Goal: Task Accomplishment & Management: Manage account settings

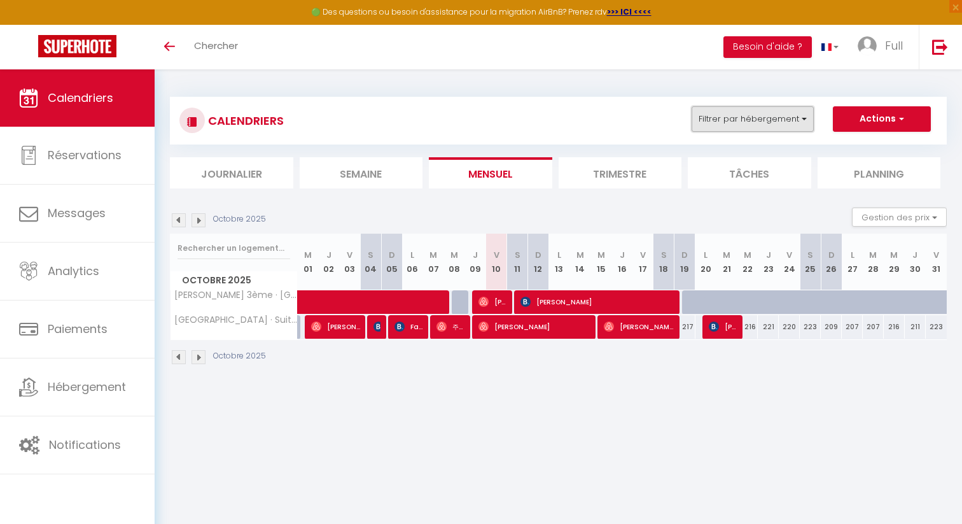
click at [735, 114] on button "Filtrer par hébergement" at bounding box center [752, 118] width 122 height 25
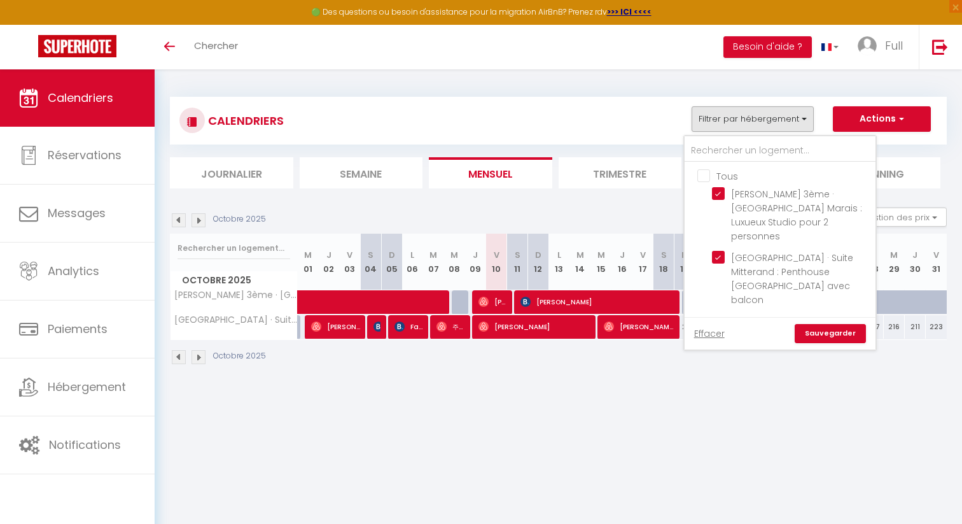
click at [704, 181] on input "Tous" at bounding box center [792, 175] width 191 height 13
click at [704, 180] on input "Tous" at bounding box center [792, 175] width 191 height 13
checkbox input "false"
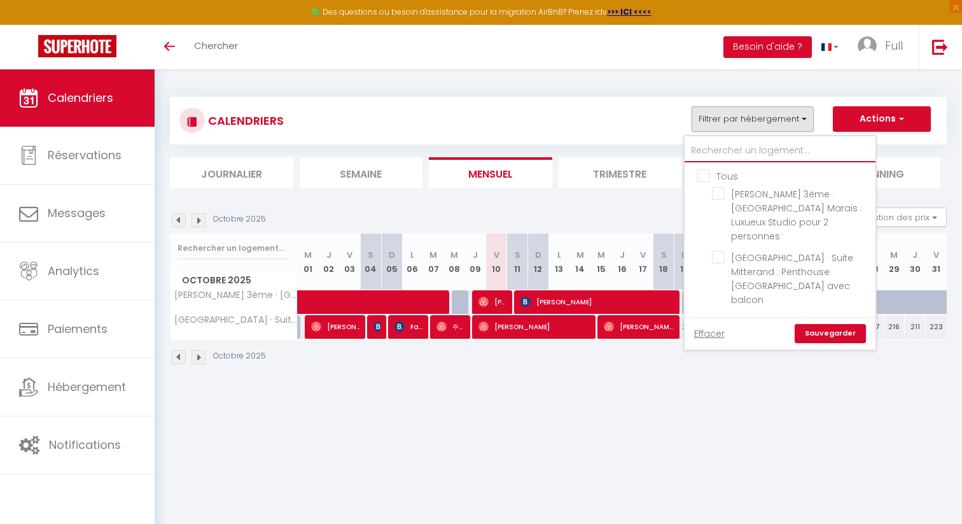
click at [728, 146] on input "text" at bounding box center [779, 150] width 191 height 23
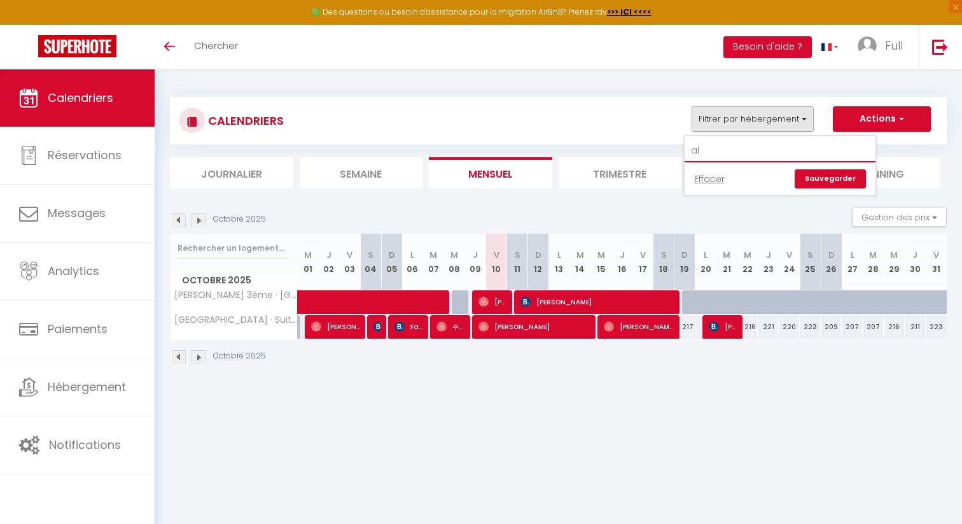
type input "a"
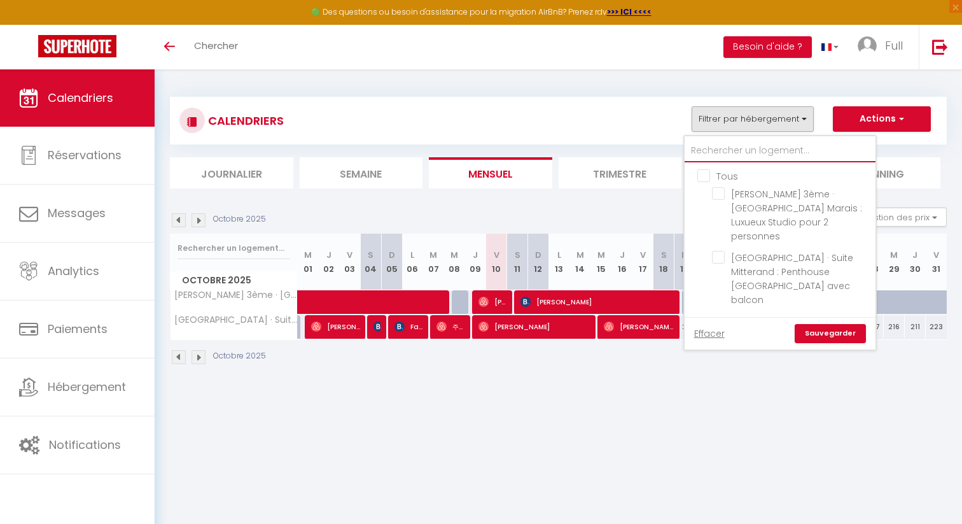
type input "j"
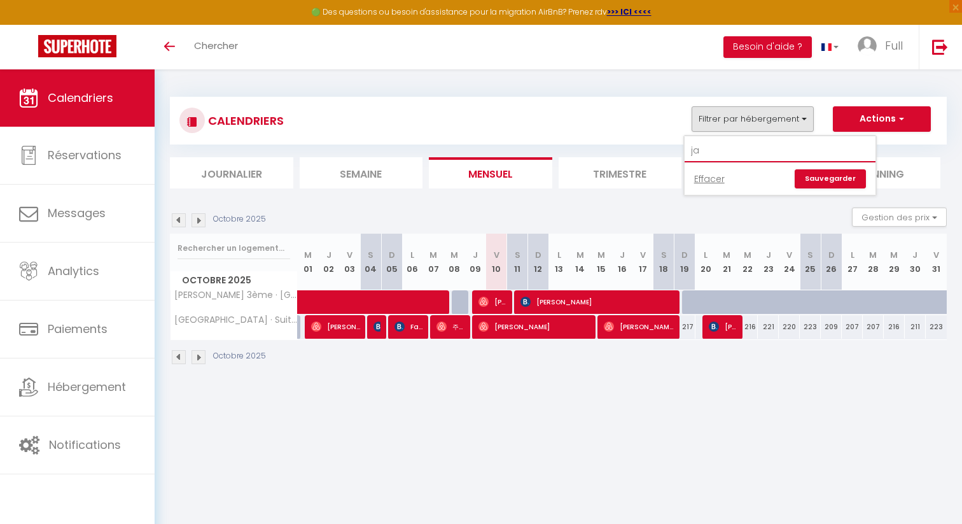
type input "j"
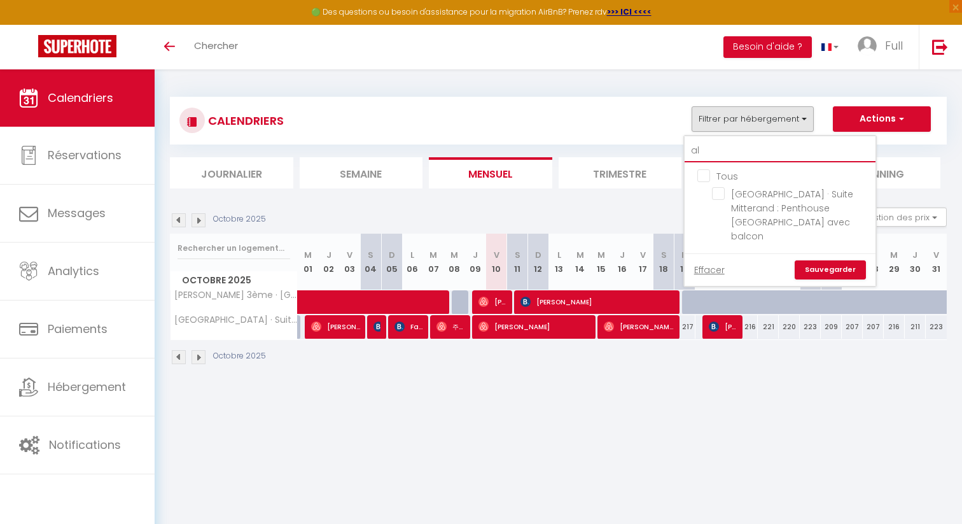
type input "al"
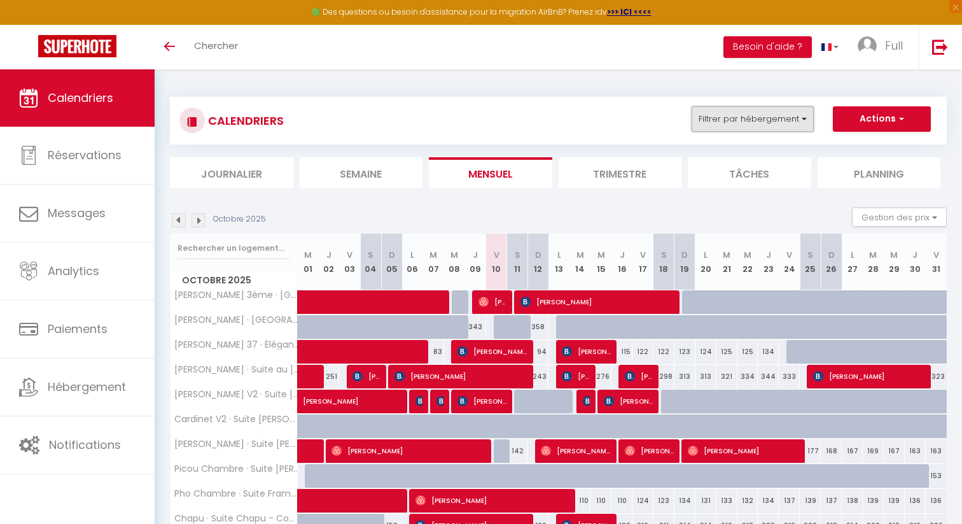
click at [736, 125] on button "Filtrer par hébergement" at bounding box center [752, 118] width 122 height 25
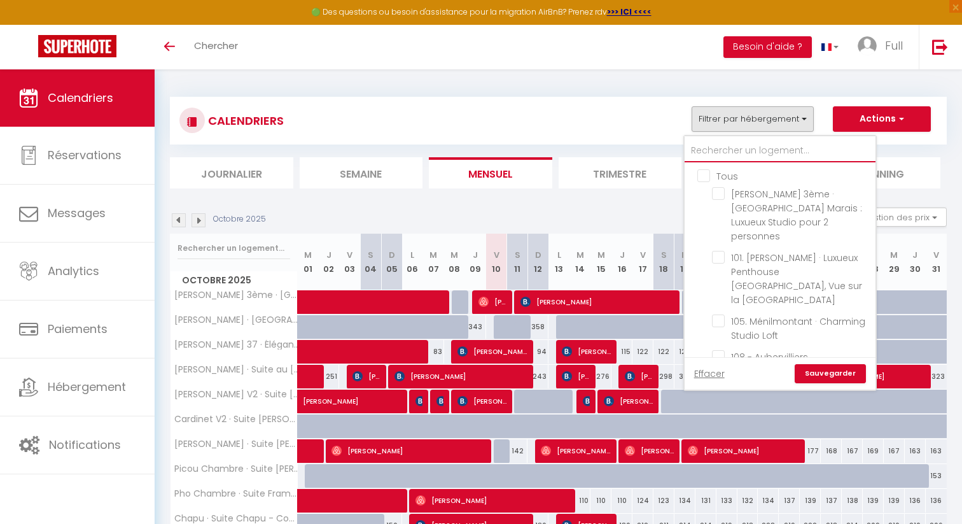
click at [719, 154] on input "text" at bounding box center [779, 150] width 191 height 23
type input "a"
checkbox input "false"
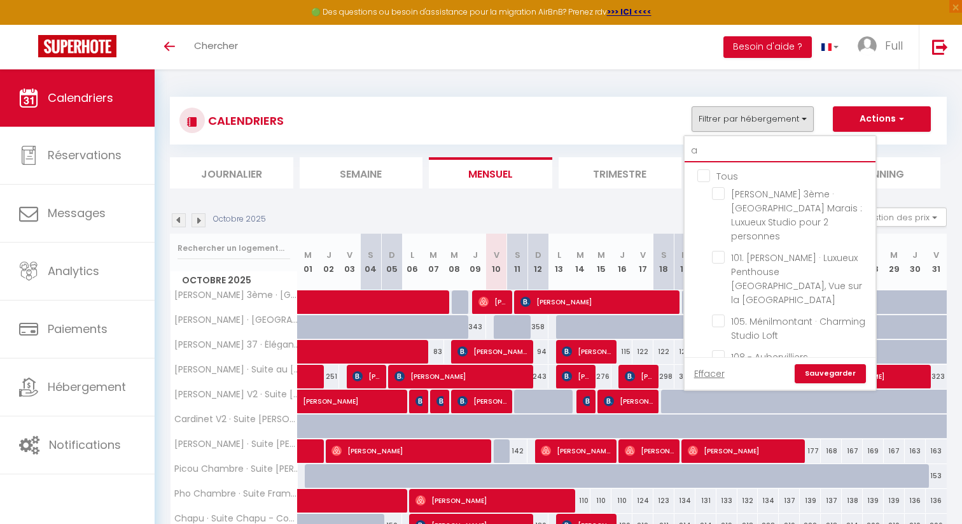
checkbox input "false"
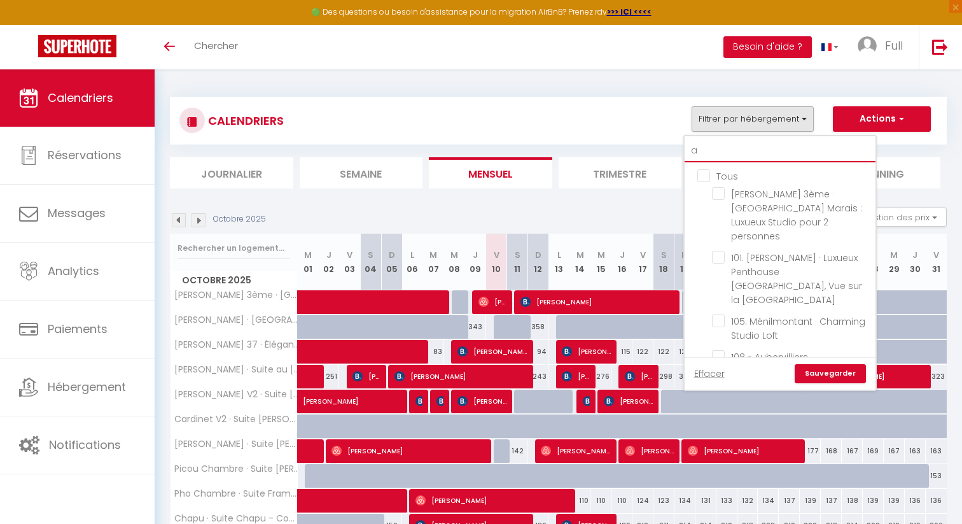
checkbox input "false"
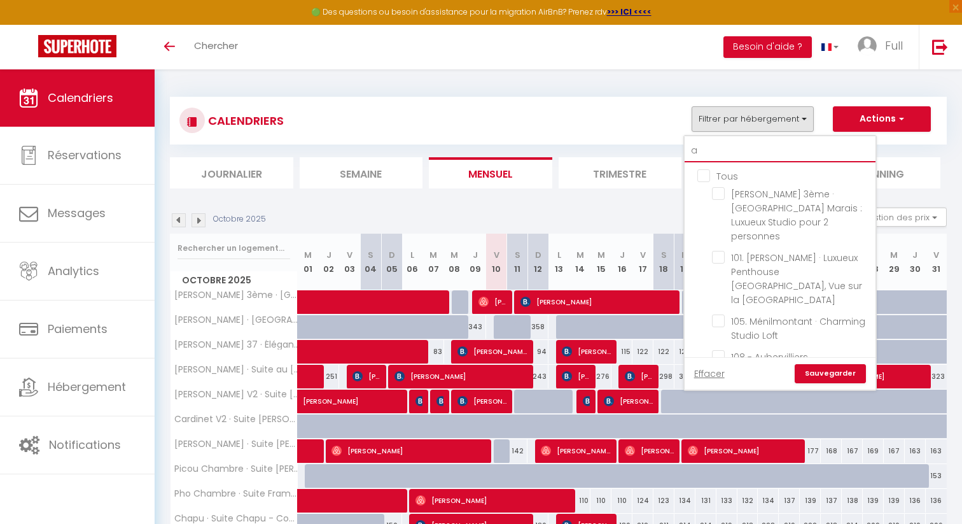
checkbox input "false"
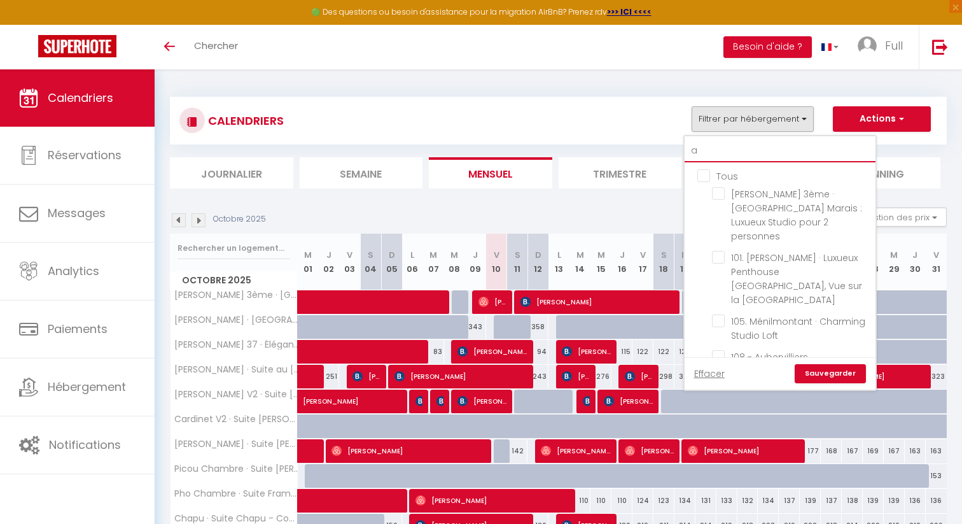
checkbox input "false"
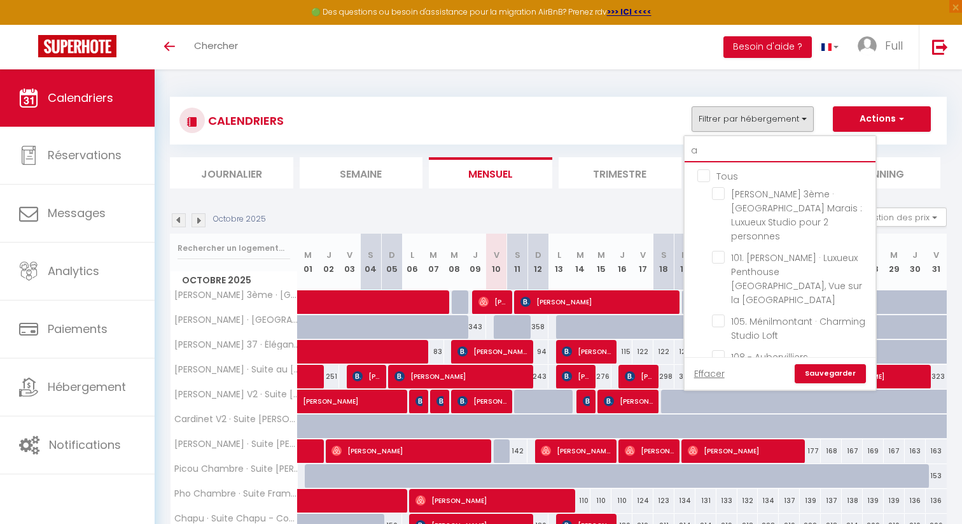
checkbox input "false"
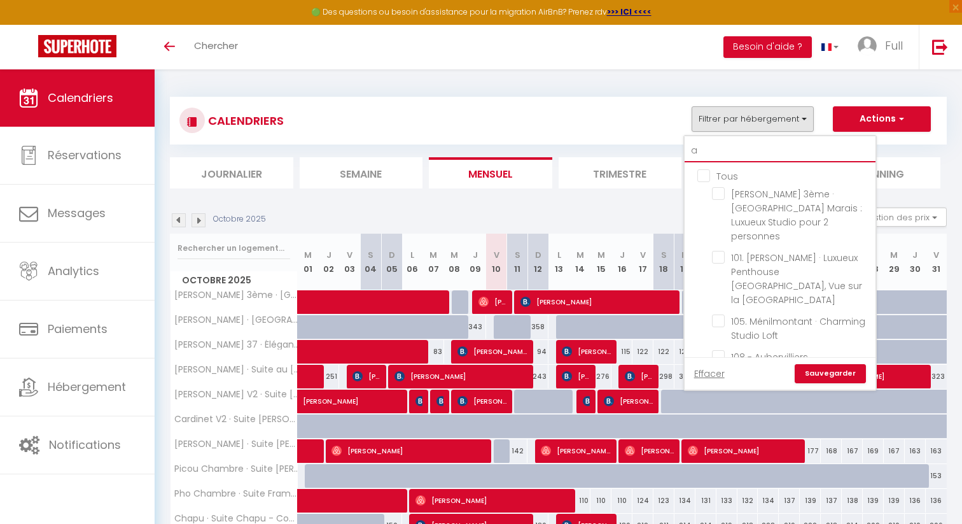
checkbox input "false"
type input "al"
checkbox input "false"
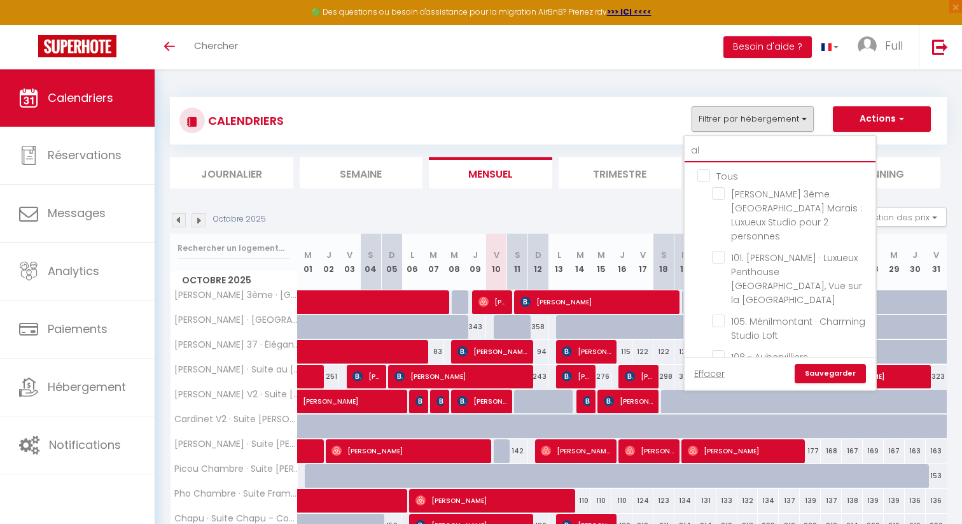
checkbox input "false"
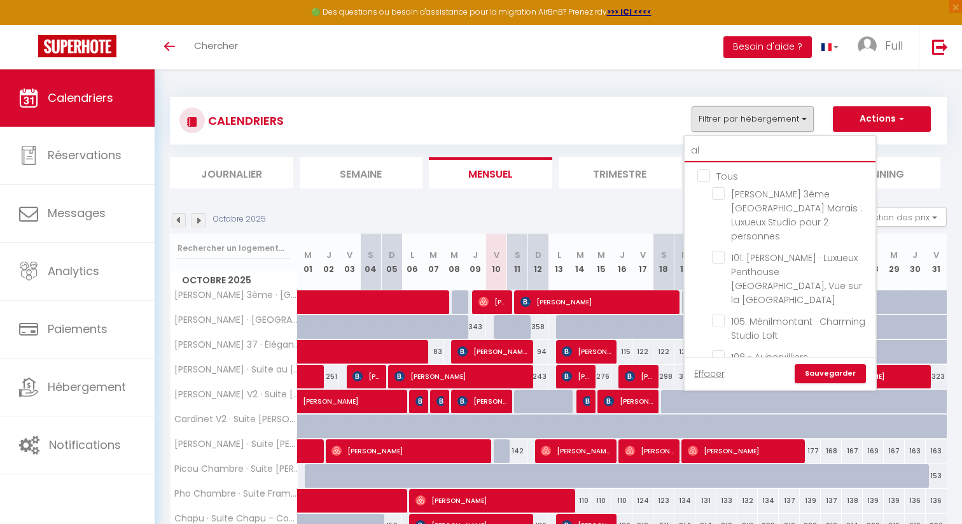
type input "ale"
checkbox input "false"
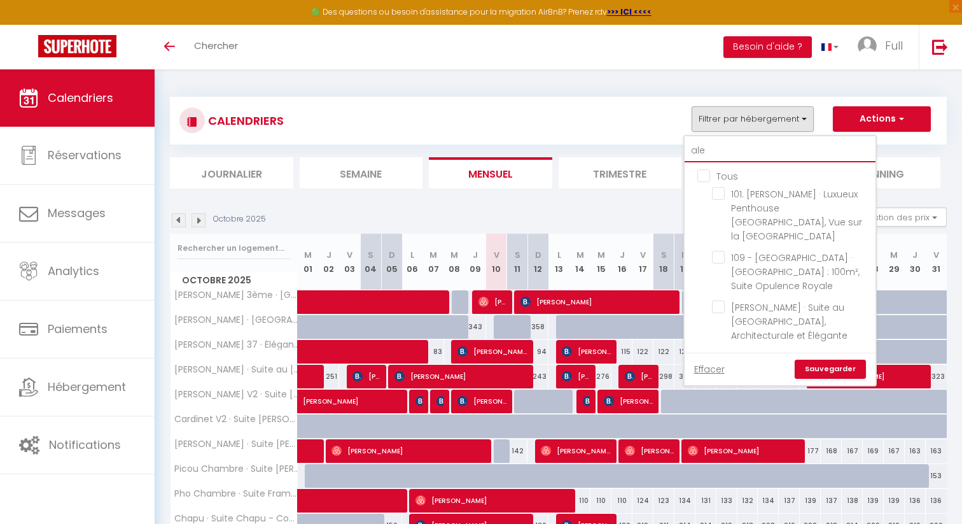
type input "[PERSON_NAME]"
checkbox input "false"
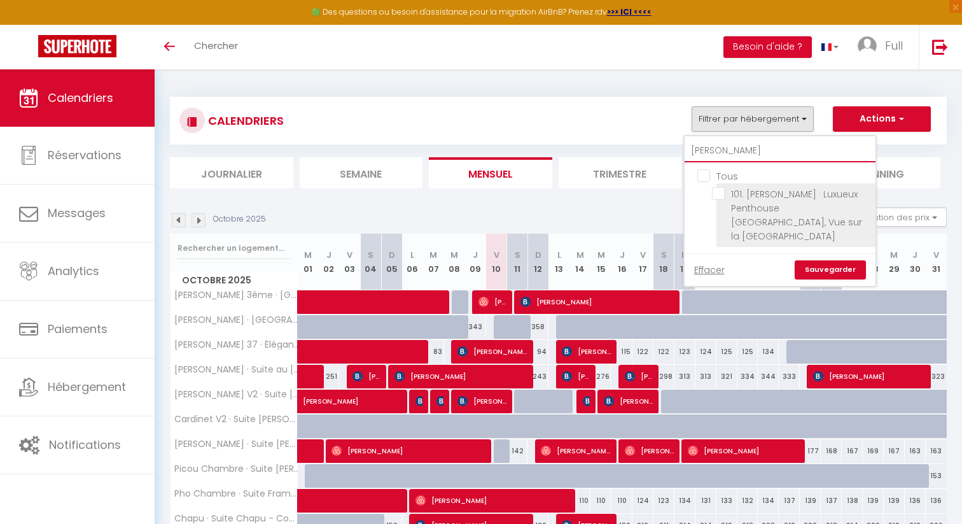
type input "[PERSON_NAME]"
click at [722, 195] on input "101. [PERSON_NAME] · Luxueux Penthouse [GEOGRAPHIC_DATA], Vue sur la [GEOGRAPHI…" at bounding box center [791, 193] width 159 height 13
checkbox input "true"
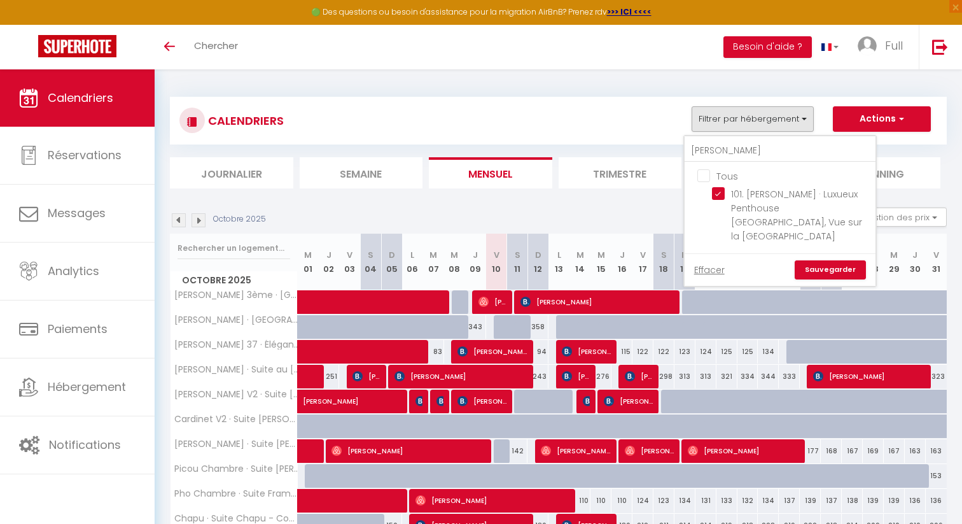
click at [851, 260] on link "Sauvegarder" at bounding box center [829, 269] width 71 height 19
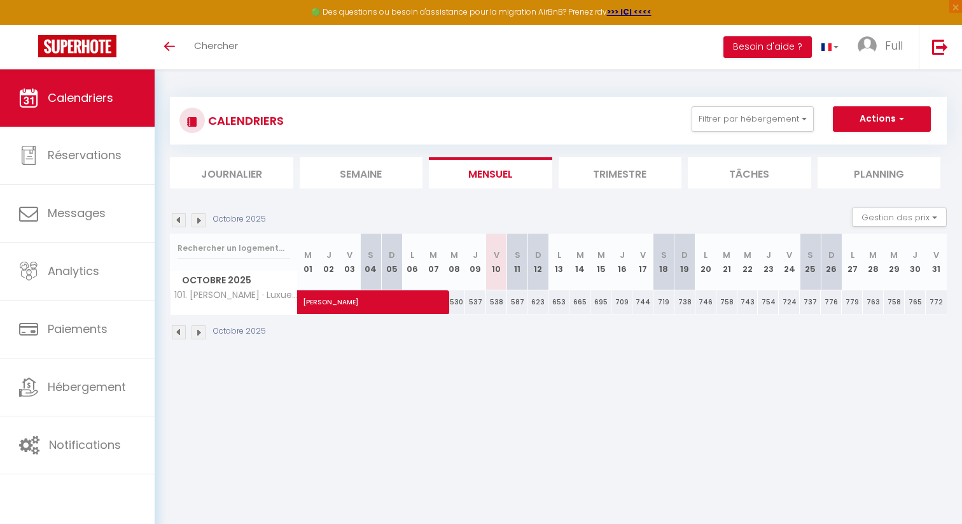
click at [201, 218] on img at bounding box center [198, 220] width 14 height 14
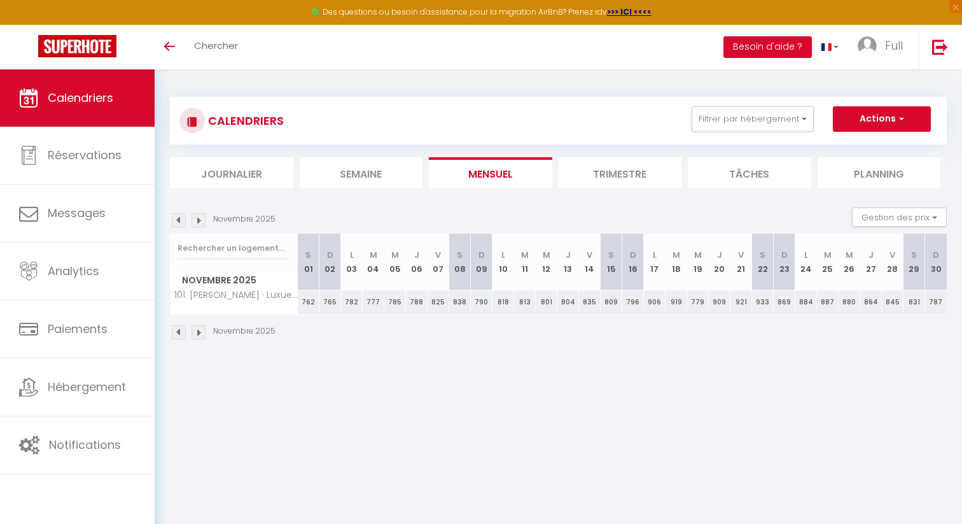
click at [201, 218] on img at bounding box center [198, 220] width 14 height 14
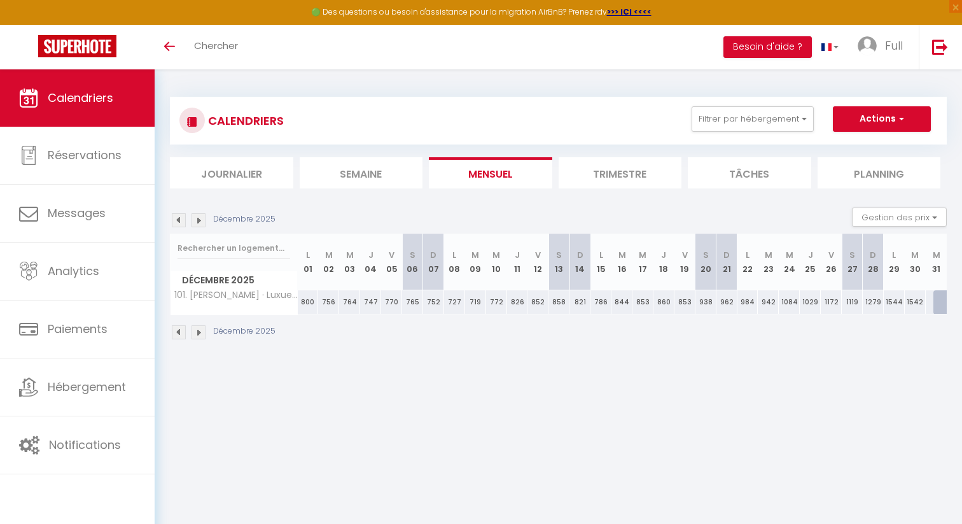
click at [176, 216] on img at bounding box center [179, 220] width 14 height 14
